Goal: Check status: Check status

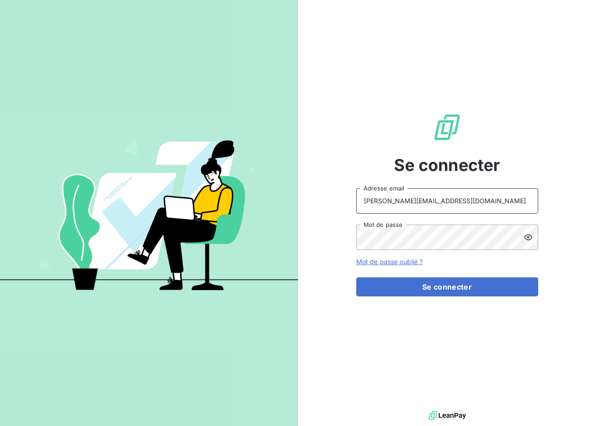
type input "[PERSON_NAME][EMAIL_ADDRESS][DOMAIN_NAME]"
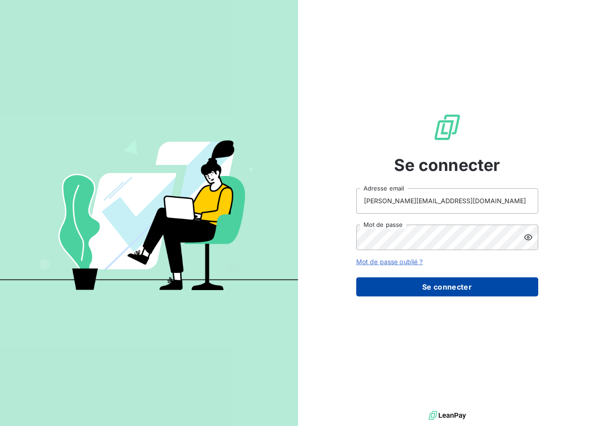
click at [446, 288] on button "Se connecter" at bounding box center [447, 287] width 182 height 19
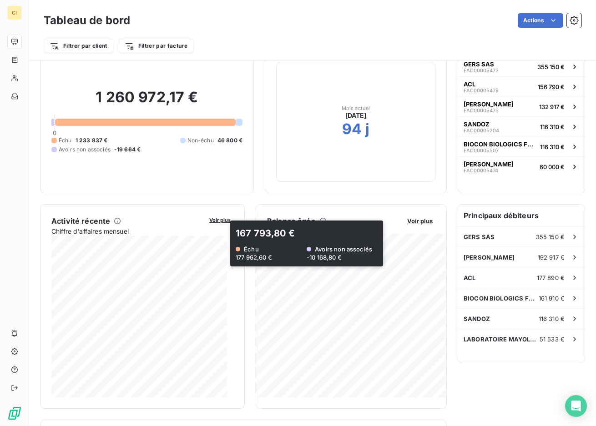
scroll to position [52, 0]
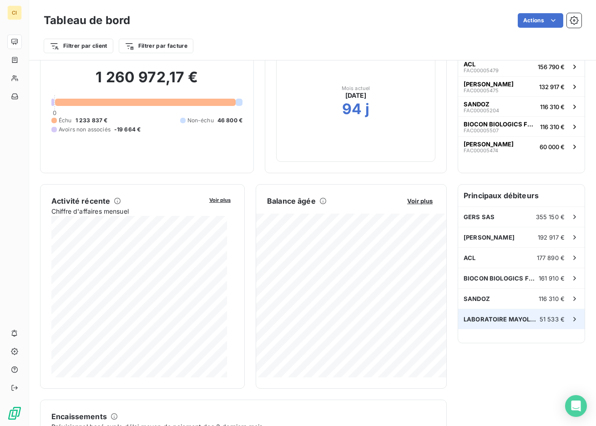
click at [541, 320] on span "51 533 €" at bounding box center [552, 319] width 25 height 7
